Goal: Task Accomplishment & Management: Use online tool/utility

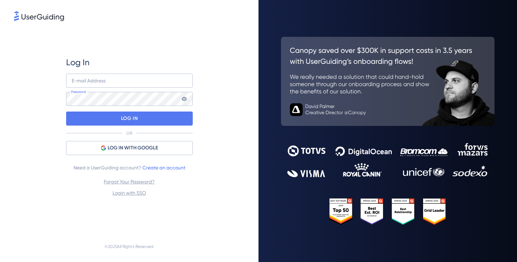
click at [172, 156] on div "Log In E-mail Address Password LOG IN OR LOG IN WITH GOOGLE Need a UserGuiding …" at bounding box center [129, 127] width 126 height 141
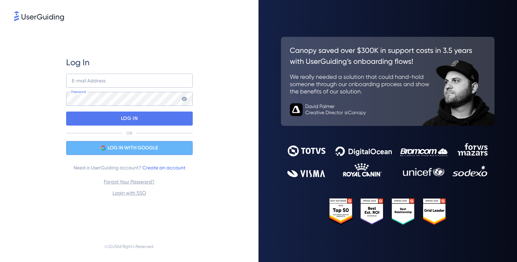
click at [173, 152] on div "LOG IN WITH GOOGLE" at bounding box center [129, 148] width 126 height 14
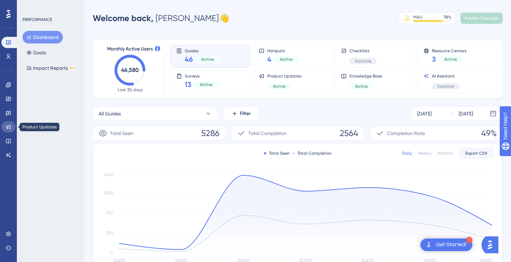
click at [12, 127] on link at bounding box center [8, 127] width 14 height 11
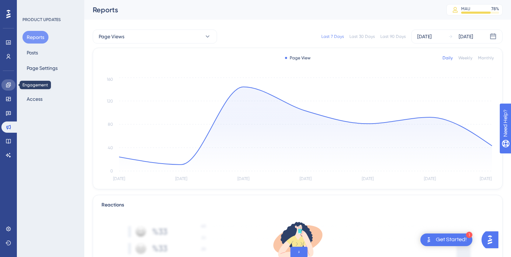
click at [6, 85] on icon at bounding box center [8, 85] width 5 height 5
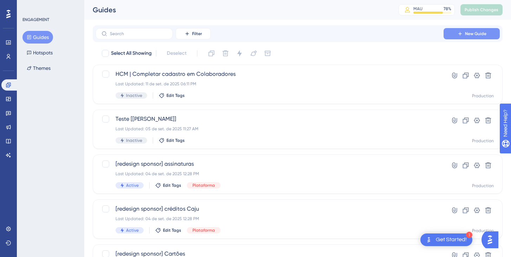
click at [478, 35] on div "✨ INSCREVA-SE AGORA✨" at bounding box center [259, 114] width 517 height 262
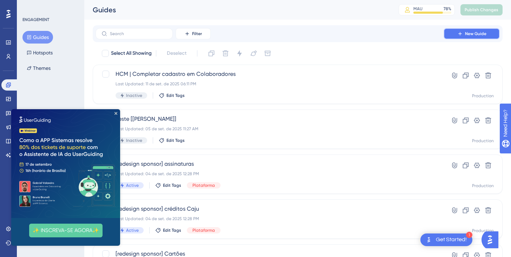
click at [482, 35] on span "New Guide" at bounding box center [475, 34] width 21 height 6
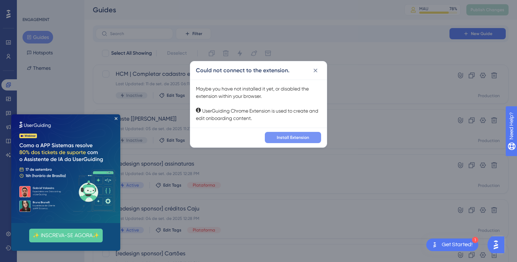
click at [310, 137] on button "Install Extension" at bounding box center [293, 137] width 56 height 11
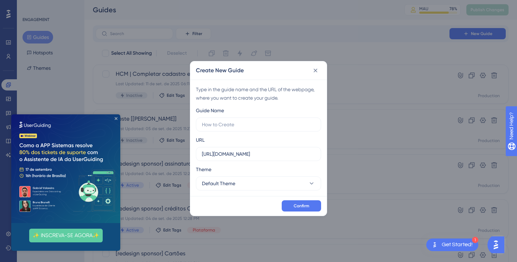
click at [115, 119] on icon "Close Preview" at bounding box center [116, 118] width 3 height 3
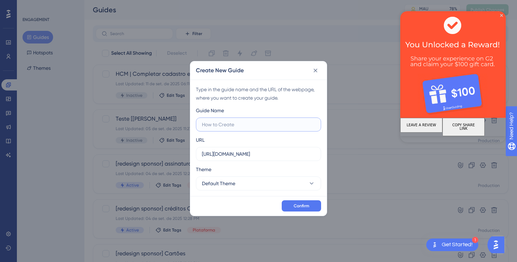
click at [233, 121] on input "text" at bounding box center [258, 125] width 113 height 8
type input "Serviços | Mostrar central de Notificações"
drag, startPoint x: 500, startPoint y: 16, endPoint x: 891, endPoint y: 33, distance: 391.5
click at [500, 16] on icon "Close Preview" at bounding box center [501, 15] width 3 height 3
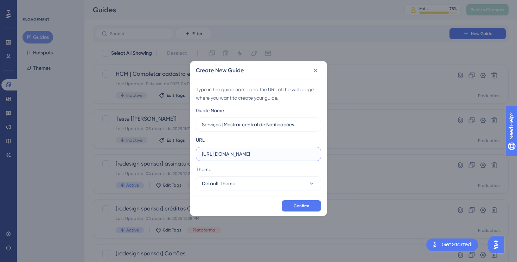
click at [278, 157] on input "https://empresa.caju.com.br" at bounding box center [258, 154] width 113 height 8
paste input "/classic/#/dashboard"
type input "https://empresa.caju.com.br/classic/#/dashboard"
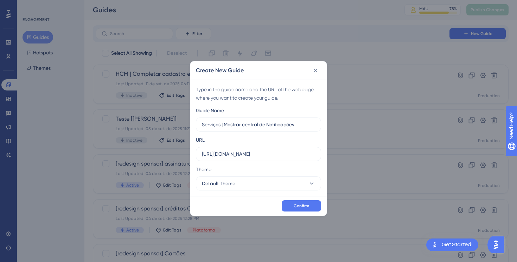
click at [253, 165] on div "Theme" at bounding box center [258, 170] width 125 height 11
click at [238, 183] on button "Default Theme" at bounding box center [258, 184] width 125 height 14
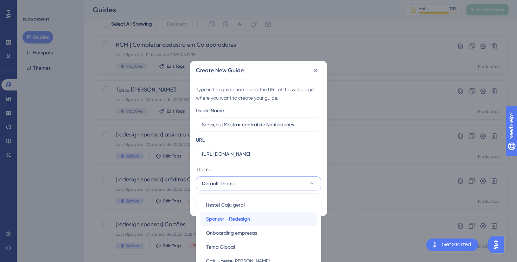
click at [256, 217] on div "Sponsor - Redesign Sponsor - Redesign" at bounding box center [258, 219] width 105 height 14
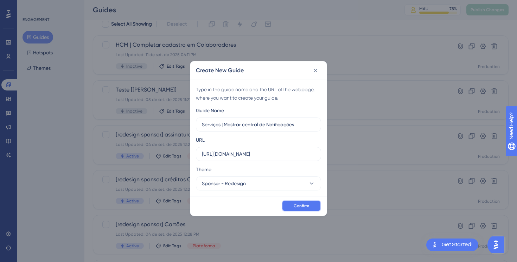
click at [299, 208] on span "Confirm" at bounding box center [300, 206] width 15 height 6
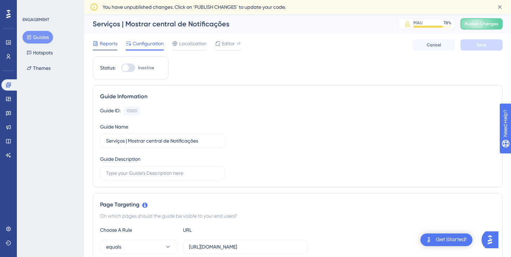
click at [115, 46] on span "Reports" at bounding box center [109, 43] width 18 height 8
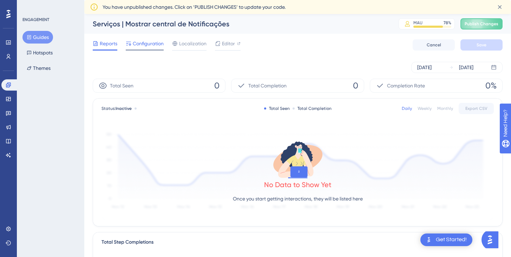
click at [148, 45] on span "Configuration" at bounding box center [148, 43] width 31 height 8
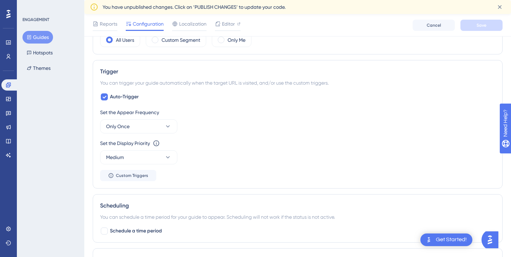
scroll to position [291, 0]
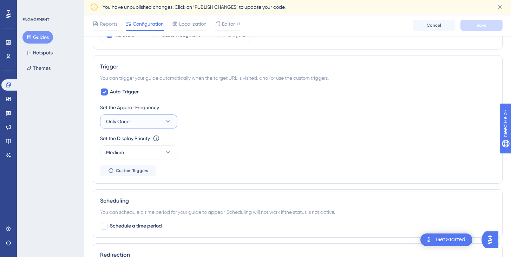
click at [165, 123] on icon at bounding box center [167, 121] width 7 height 7
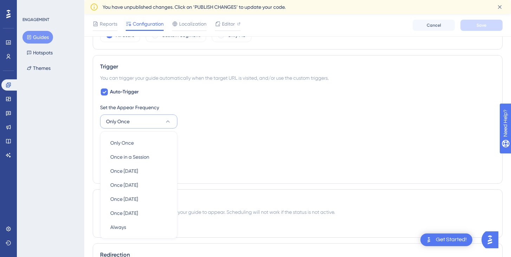
scroll to position [348, 0]
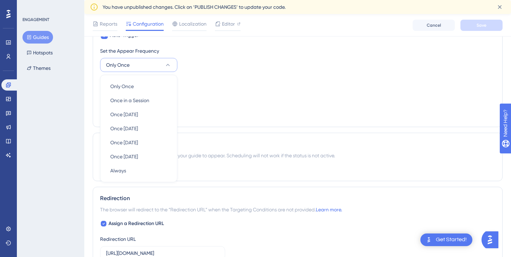
click at [293, 79] on div "Set the Display Priority This option will set the display priority between auto…" at bounding box center [297, 82] width 395 height 8
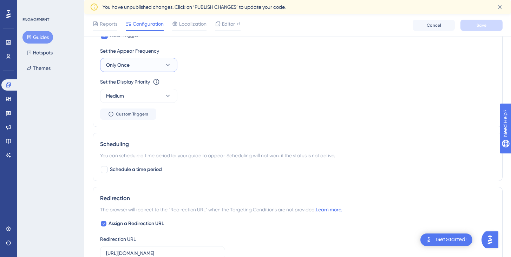
click at [162, 65] on button "Only Once" at bounding box center [138, 65] width 77 height 14
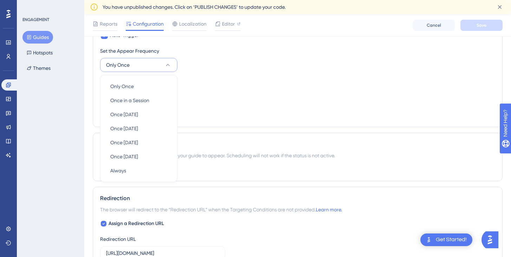
scroll to position [347, 0]
click at [251, 90] on div "Set the Display Priority This option will set the display priority between auto…" at bounding box center [297, 91] width 395 height 25
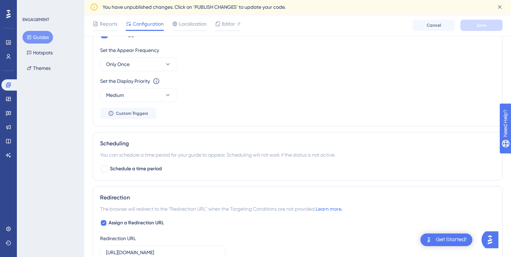
scroll to position [357, 0]
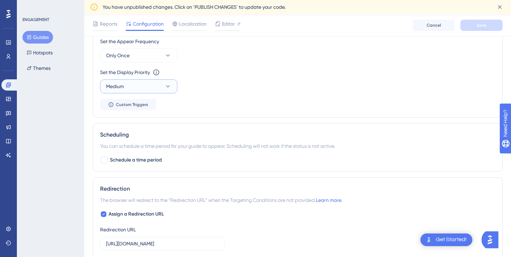
click at [167, 86] on icon at bounding box center [167, 86] width 7 height 7
click at [156, 112] on div "Low Low" at bounding box center [138, 108] width 57 height 14
click at [188, 98] on div "Set the Appear Frequency Only Once Set the Display Priority This option will se…" at bounding box center [297, 73] width 395 height 73
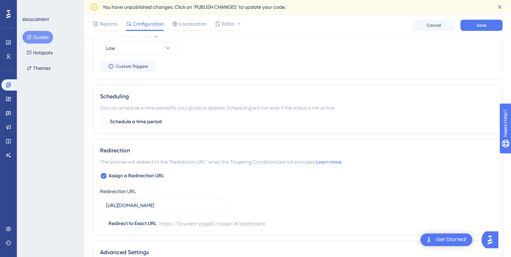
scroll to position [438, 0]
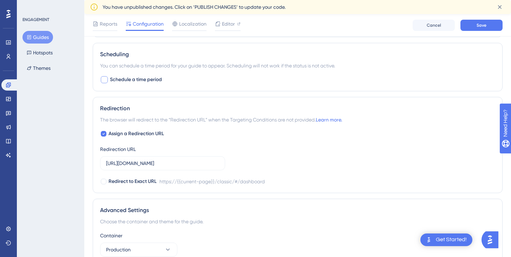
click at [102, 80] on div at bounding box center [104, 79] width 7 height 7
checkbox input "true"
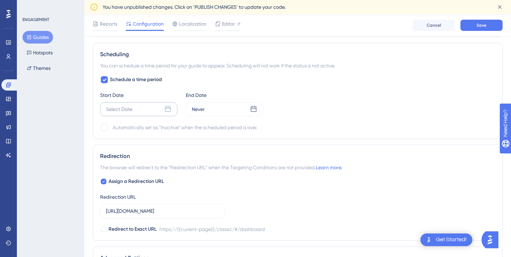
click at [127, 107] on div "Select Date" at bounding box center [119, 109] width 26 height 8
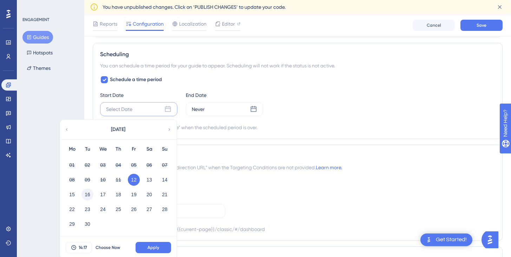
click at [85, 196] on button "16" at bounding box center [88, 195] width 12 height 12
click at [158, 245] on span "Apply" at bounding box center [154, 248] width 12 height 6
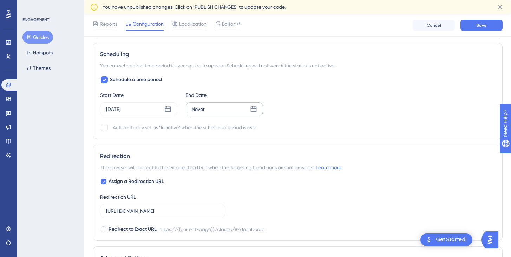
click at [252, 109] on icon at bounding box center [253, 109] width 7 height 7
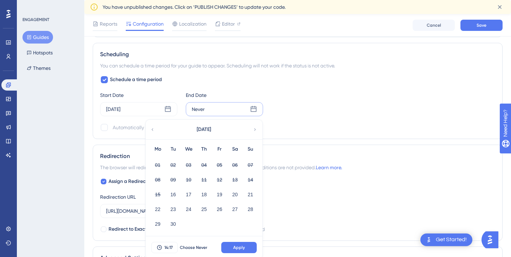
click at [255, 127] on icon at bounding box center [255, 129] width 5 height 6
drag, startPoint x: 201, startPoint y: 197, endPoint x: 205, endPoint y: 197, distance: 3.9
click at [202, 197] on button "16" at bounding box center [204, 195] width 12 height 12
click at [249, 246] on button "Apply" at bounding box center [238, 247] width 35 height 11
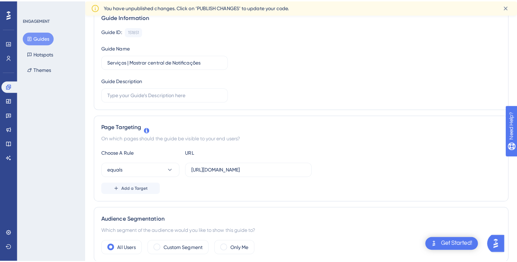
scroll to position [0, 0]
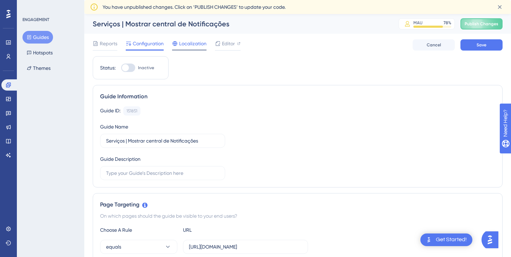
click at [202, 47] on span "Localization" at bounding box center [192, 43] width 27 height 8
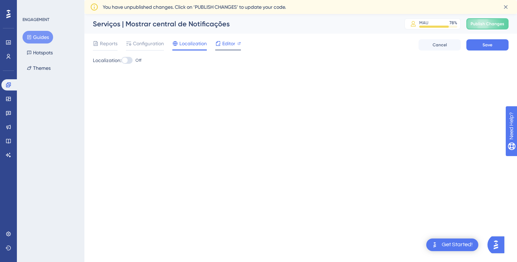
click at [228, 44] on span "Editor" at bounding box center [228, 43] width 13 height 8
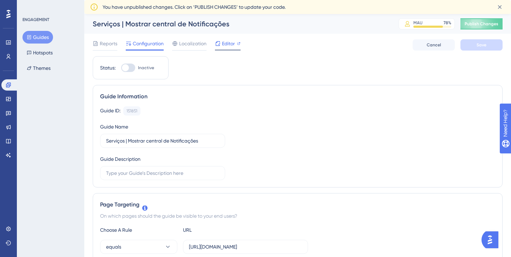
click at [222, 46] on span "Editor" at bounding box center [228, 43] width 13 height 8
